Goal: Task Accomplishment & Management: Use online tool/utility

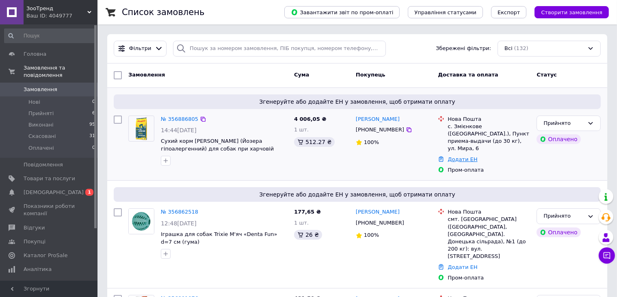
click at [469, 156] on link "Додати ЕН" at bounding box center [463, 159] width 30 height 6
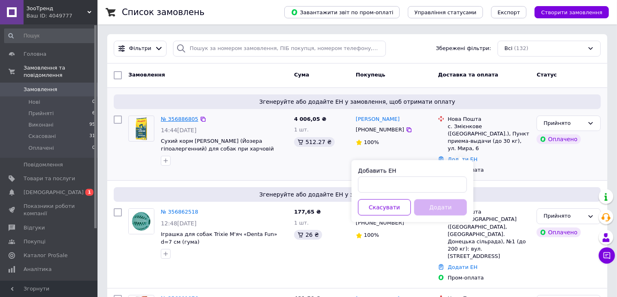
click at [178, 119] on link "№ 356886805" at bounding box center [179, 119] width 37 height 6
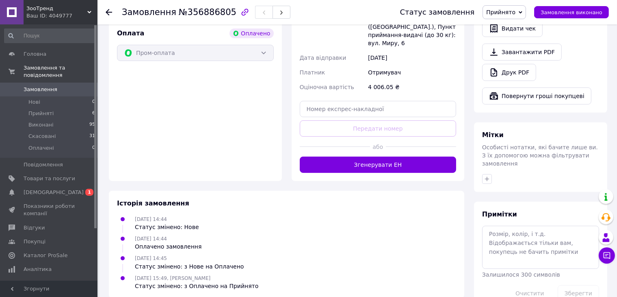
scroll to position [301, 0]
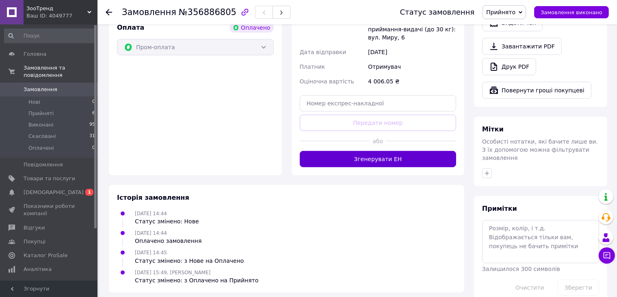
click at [401, 151] on button "Згенерувати ЕН" at bounding box center [378, 159] width 157 height 16
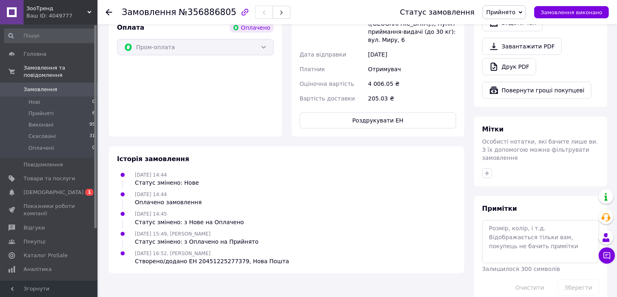
click at [107, 9] on icon at bounding box center [109, 12] width 7 height 7
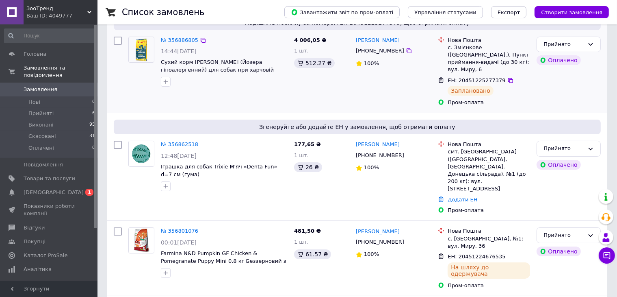
scroll to position [81, 0]
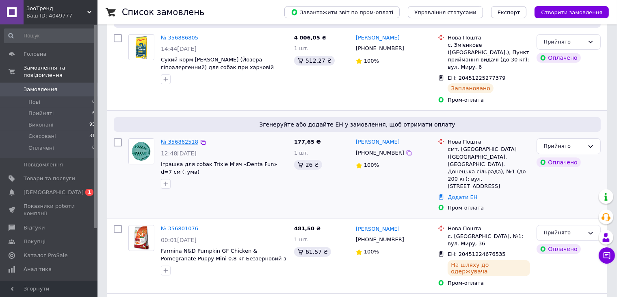
click at [182, 139] on link "№ 356862518" at bounding box center [179, 142] width 37 height 6
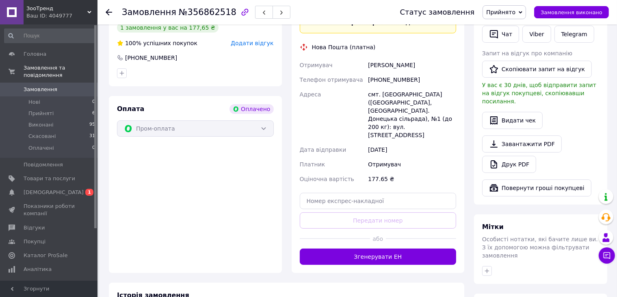
scroll to position [310, 0]
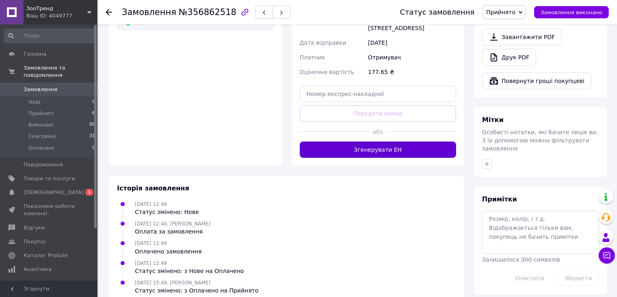
click at [371, 141] on button "Згенерувати ЕН" at bounding box center [378, 149] width 157 height 16
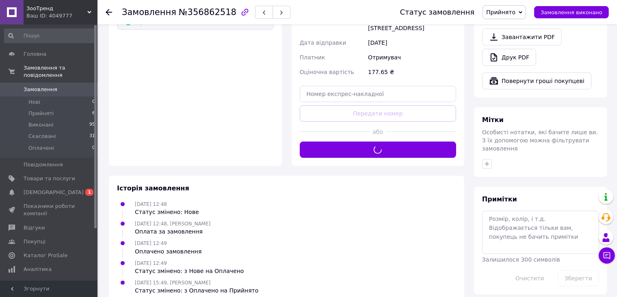
scroll to position [301, 0]
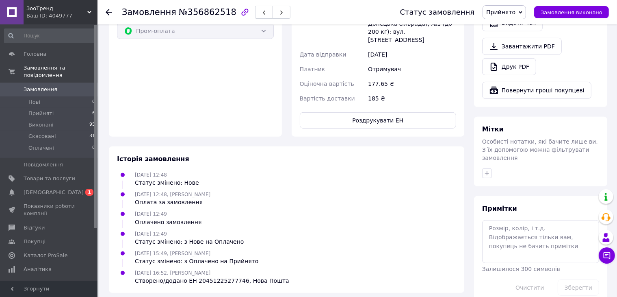
click at [111, 13] on icon at bounding box center [109, 12] width 7 height 7
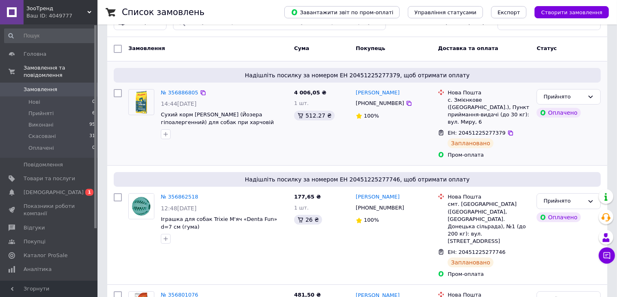
scroll to position [41, 0]
